Goal: Transaction & Acquisition: Purchase product/service

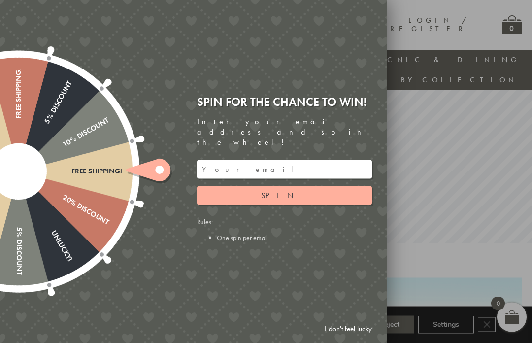
scroll to position [89, 0]
click at [282, 198] on span "Spin!" at bounding box center [284, 195] width 47 height 10
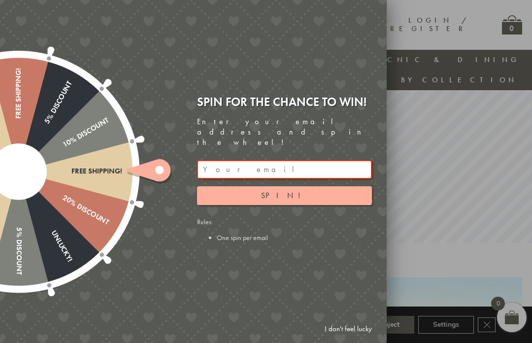
click at [214, 176] on input "email" at bounding box center [284, 169] width 175 height 19
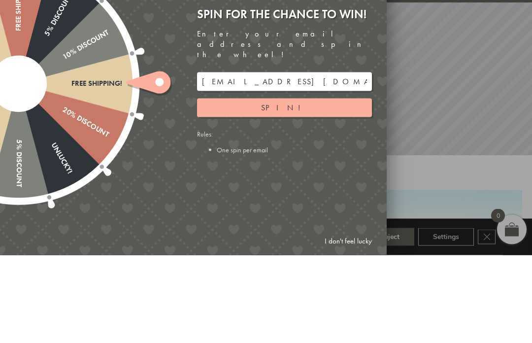
click at [341, 186] on button "Spin!" at bounding box center [284, 195] width 175 height 19
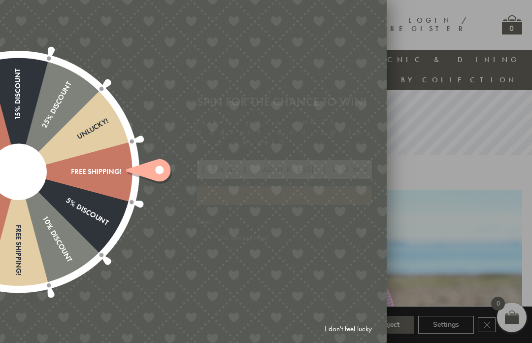
type input "GUGJPQNX"
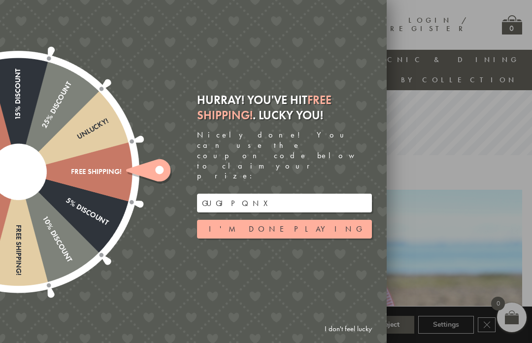
scroll to position [198, 10]
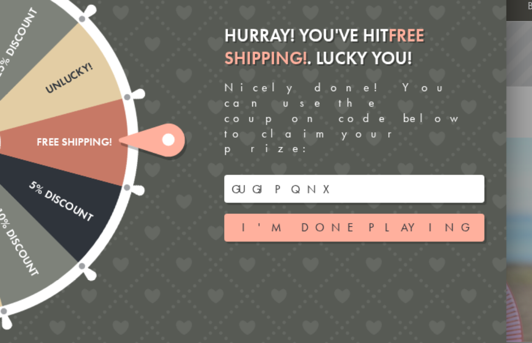
click at [309, 220] on button "I'm done playing" at bounding box center [284, 229] width 175 height 19
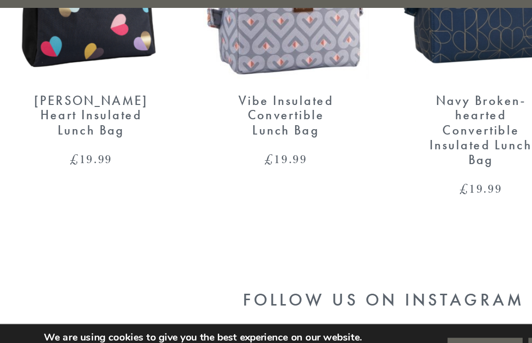
scroll to position [1830, 0]
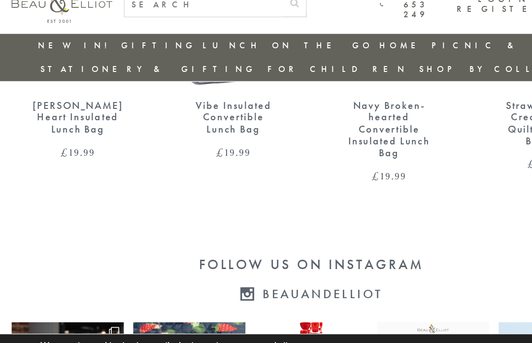
click at [213, 106] on div "Vibe Insulated Convertible Lunch Bag" at bounding box center [199, 121] width 79 height 31
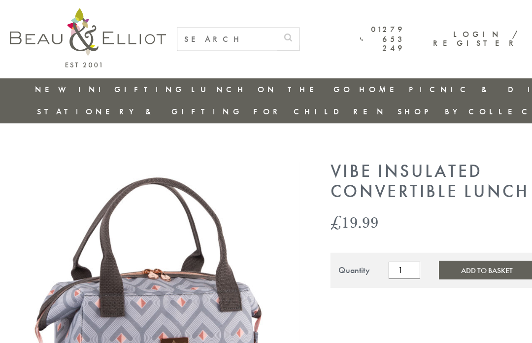
click at [219, 96] on link "Stationery & Gifting" at bounding box center [127, 101] width 185 height 10
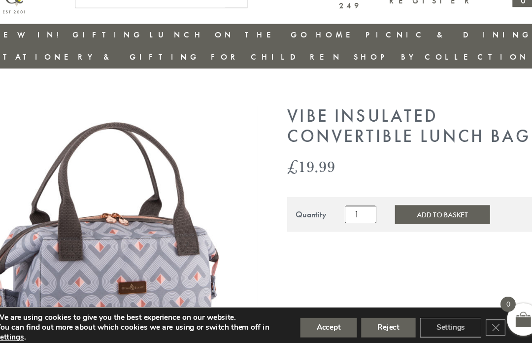
scroll to position [0, 6]
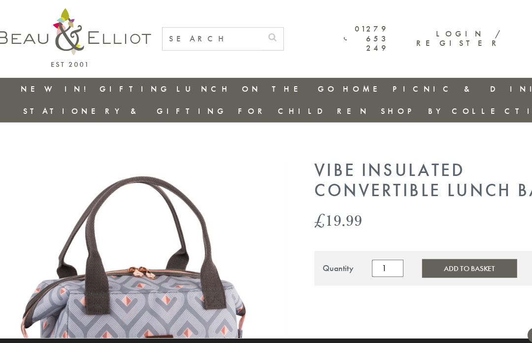
click at [221, 39] on input "text" at bounding box center [206, 35] width 90 height 20
type input "Lunch bag"
click at [270, 32] on button "submit" at bounding box center [260, 33] width 20 height 16
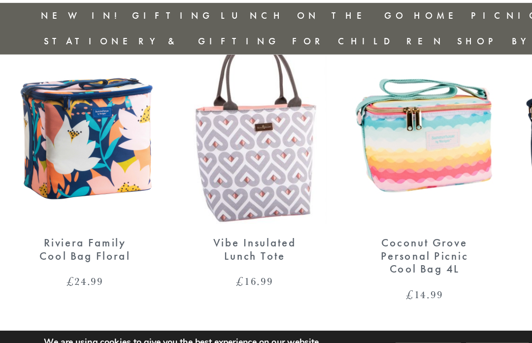
scroll to position [1333, 0]
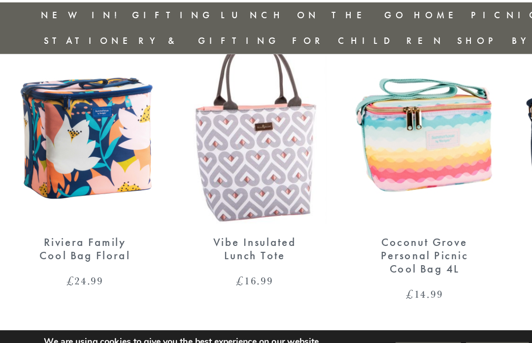
click at [242, 126] on img at bounding box center [199, 150] width 113 height 146
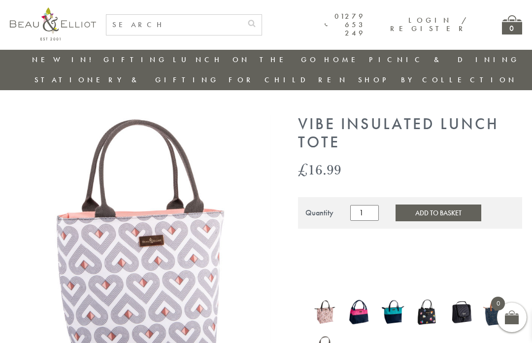
scroll to position [136, 0]
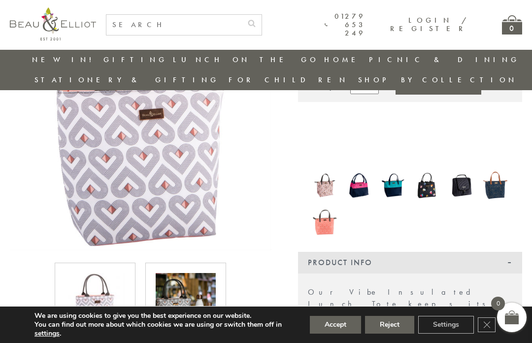
click at [362, 189] on div at bounding box center [410, 203] width 224 height 68
click at [358, 170] on img at bounding box center [359, 186] width 24 height 32
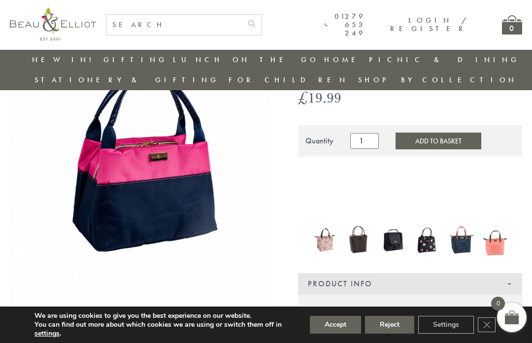
scroll to position [103, 0]
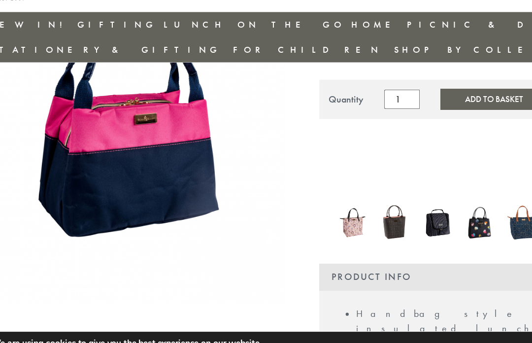
click at [381, 203] on img at bounding box center [393, 219] width 24 height 32
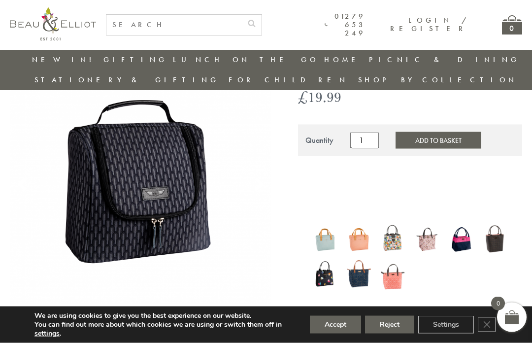
scroll to position [82, 0]
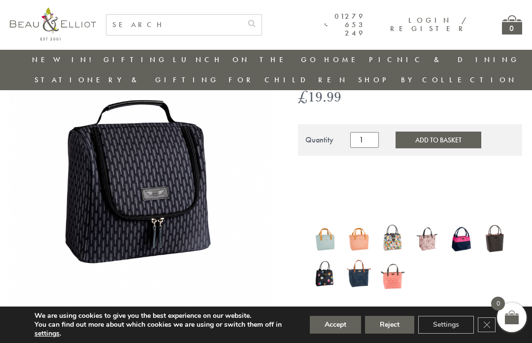
click at [427, 225] on img at bounding box center [427, 239] width 24 height 32
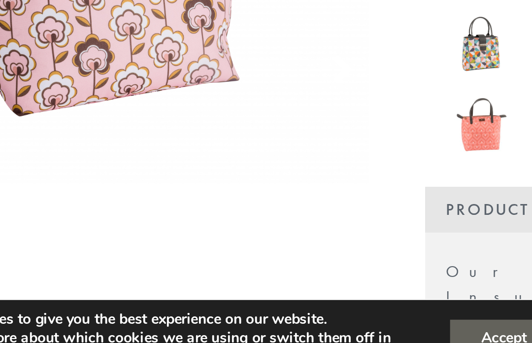
scroll to position [135, 0]
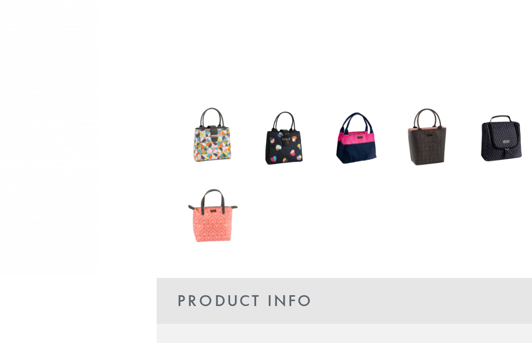
click at [313, 205] on img at bounding box center [325, 221] width 24 height 32
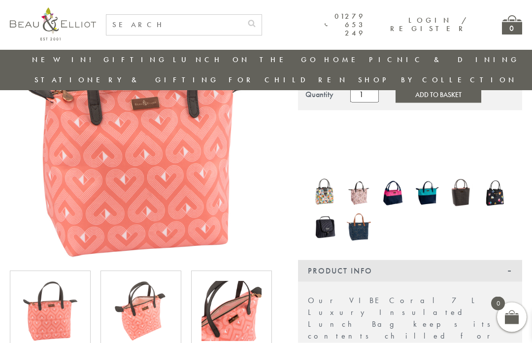
scroll to position [140, 0]
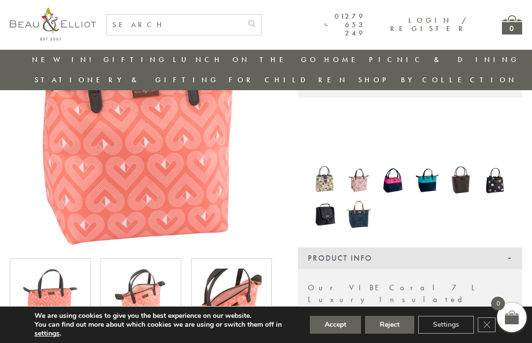
click at [431, 170] on img at bounding box center [427, 181] width 24 height 32
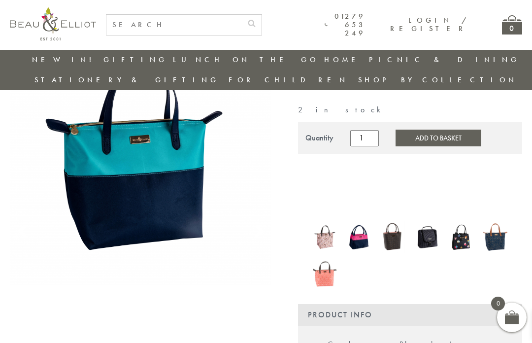
scroll to position [115, 0]
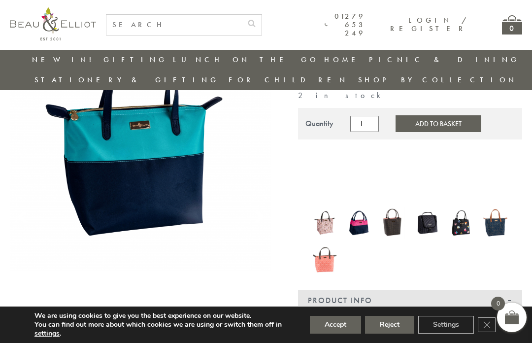
click at [328, 207] on img at bounding box center [325, 223] width 24 height 32
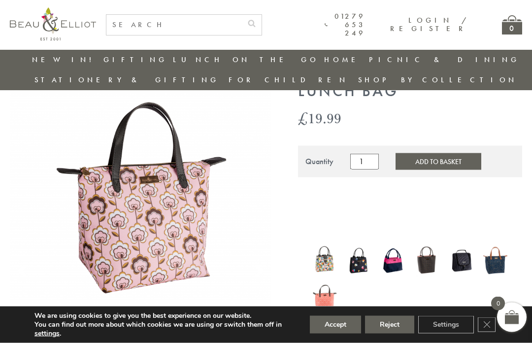
scroll to position [60, 0]
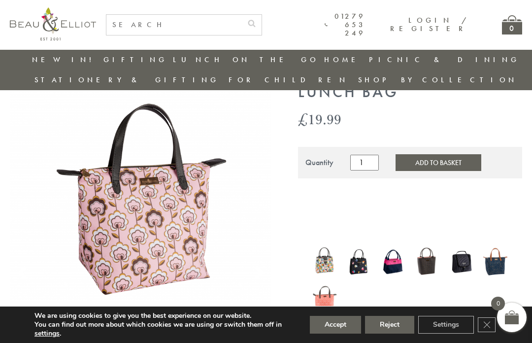
click at [128, 31] on input "text" at bounding box center [174, 25] width 136 height 20
type input "Vibe"
click at [262, 22] on button "submit" at bounding box center [252, 23] width 20 height 16
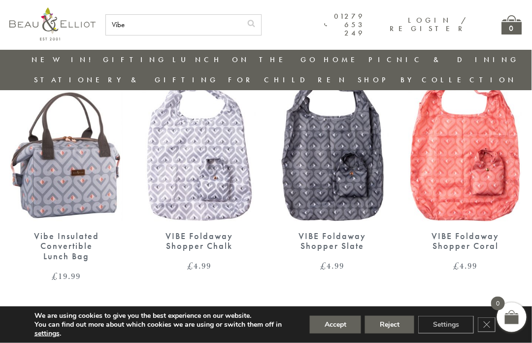
scroll to position [288, 8]
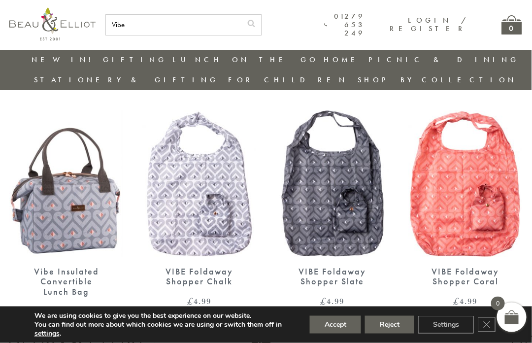
click at [221, 211] on img at bounding box center [199, 183] width 113 height 146
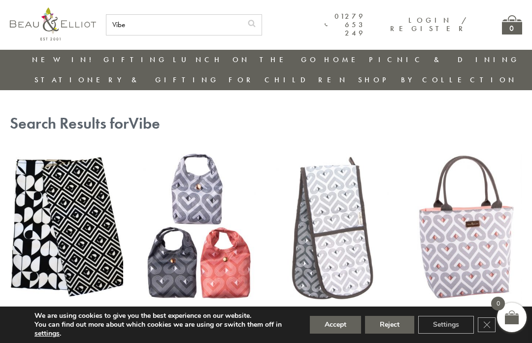
scroll to position [289, 8]
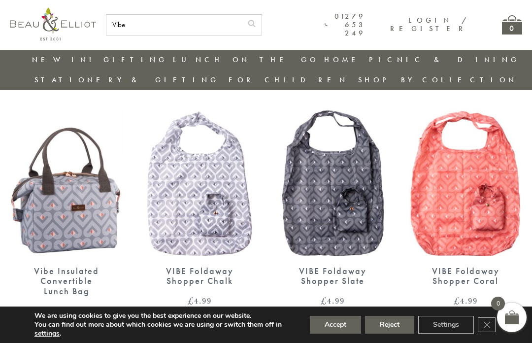
click at [128, 22] on input "Vibe" at bounding box center [174, 25] width 136 height 20
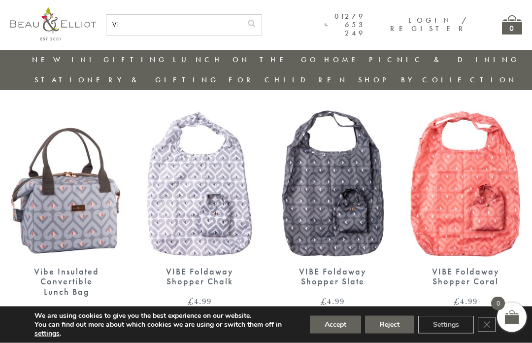
type input "V"
type input "Fold away"
click at [260, 22] on button "submit" at bounding box center [252, 23] width 20 height 16
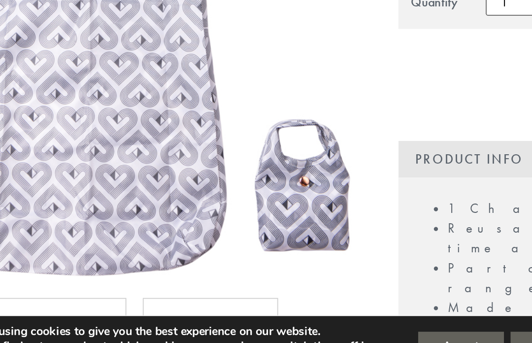
scroll to position [103, 0]
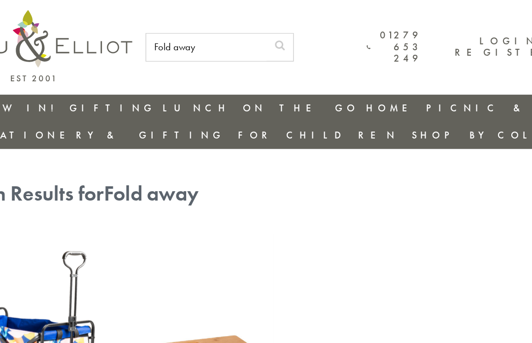
click at [161, 36] on input "Fold away" at bounding box center [206, 35] width 90 height 20
type input "F"
type input "Insulated"
click at [253, 32] on button "submit" at bounding box center [260, 33] width 20 height 16
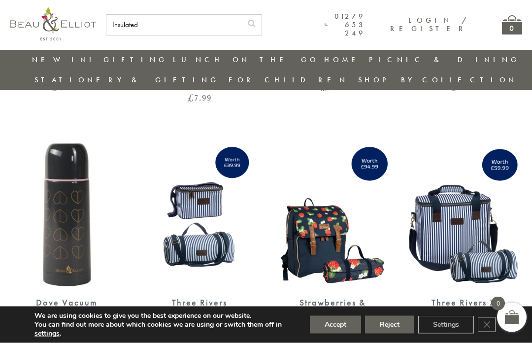
scroll to position [1530, 10]
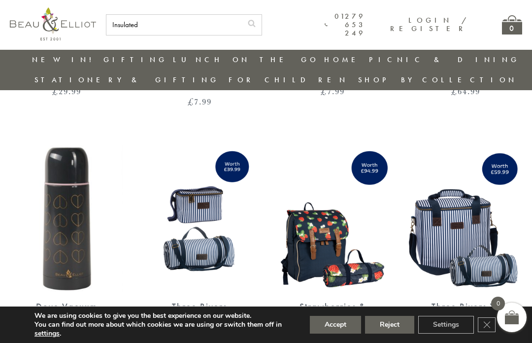
click at [123, 22] on input "Insulated" at bounding box center [174, 25] width 136 height 20
type input "I"
type input "Lunch bag"
click at [258, 22] on button "submit" at bounding box center [252, 23] width 20 height 16
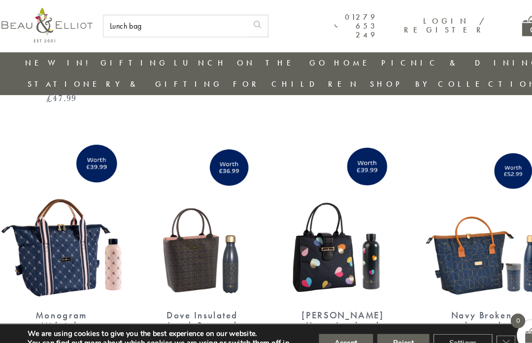
scroll to position [2014, 10]
